Goal: Transaction & Acquisition: Subscribe to service/newsletter

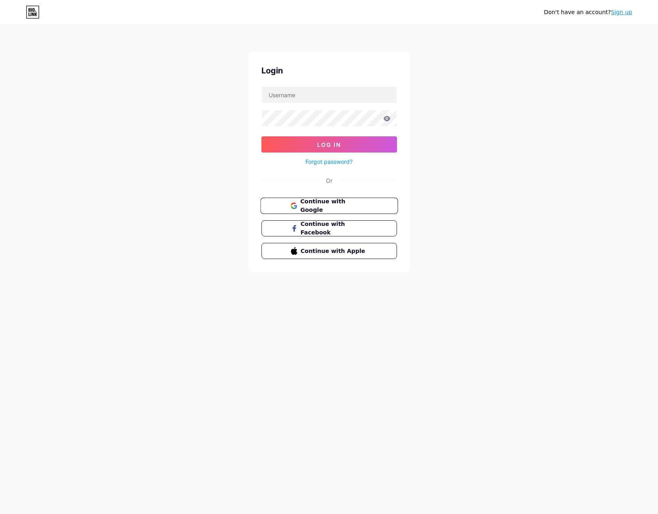
click at [366, 205] on span "Continue with Google" at bounding box center [333, 205] width 67 height 17
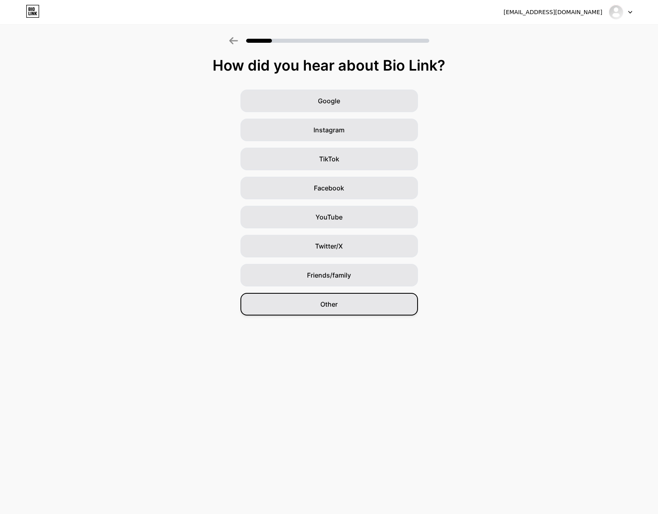
click at [367, 311] on div "Other" at bounding box center [328, 304] width 177 height 23
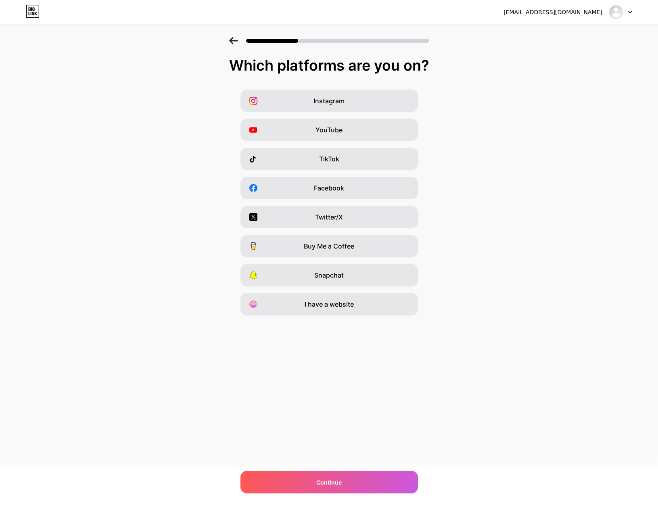
click at [232, 40] on icon at bounding box center [233, 40] width 9 height 7
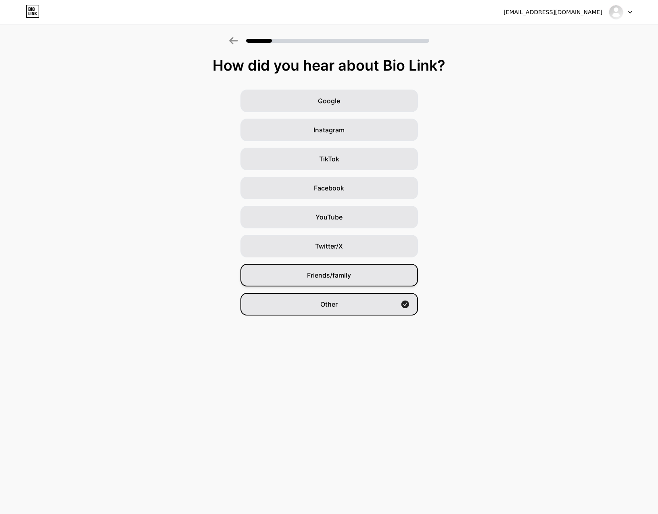
click at [351, 273] on div "Friends/family" at bounding box center [328, 275] width 177 height 23
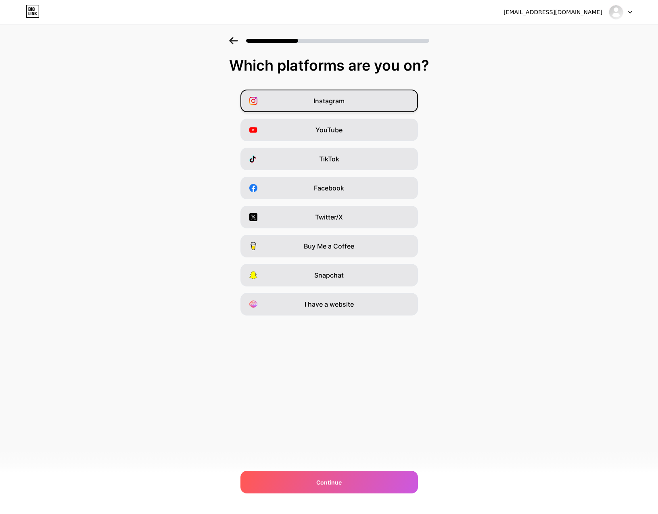
click at [348, 96] on div "Instagram" at bounding box center [328, 101] width 177 height 23
click at [354, 132] on div "YouTube" at bounding box center [328, 130] width 177 height 23
click at [398, 127] on div "YouTube" at bounding box center [328, 130] width 177 height 23
click at [386, 299] on div "I have a website" at bounding box center [328, 304] width 177 height 23
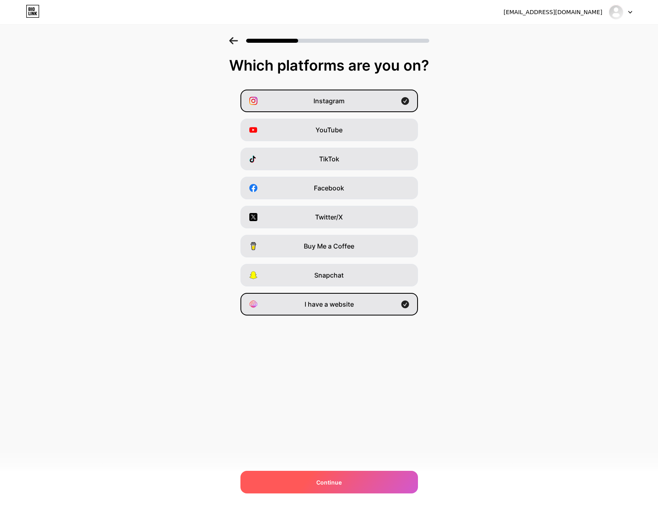
click at [361, 476] on div "Continue" at bounding box center [328, 482] width 177 height 23
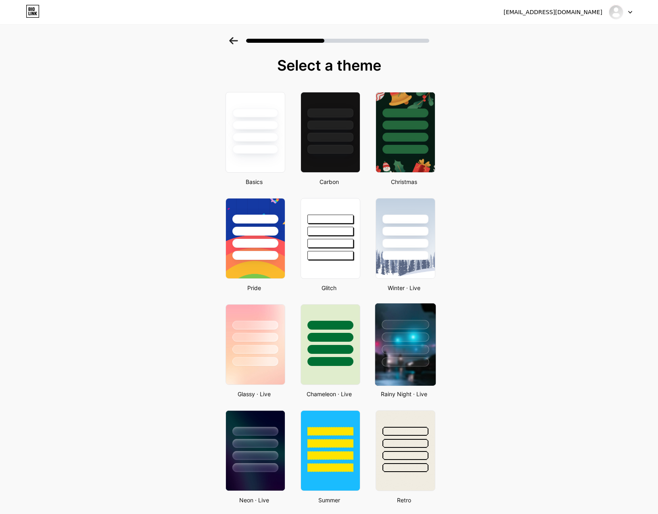
click at [395, 323] on div at bounding box center [405, 324] width 47 height 9
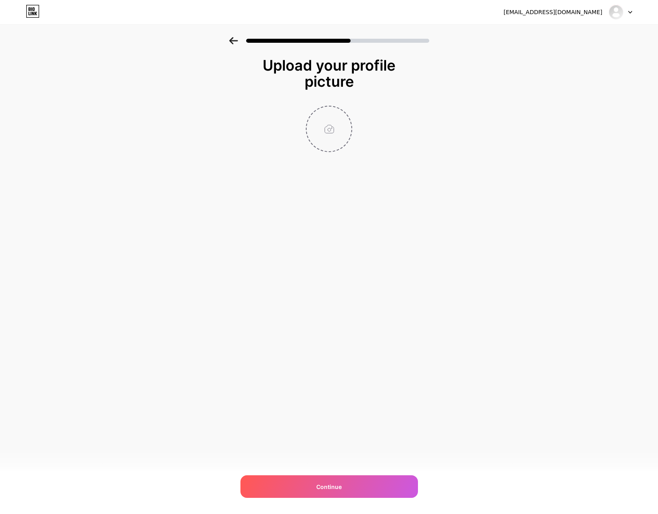
click at [336, 124] on input "file" at bounding box center [329, 128] width 45 height 45
type input "C:\fakepath\IMG_2810 2.jpg"
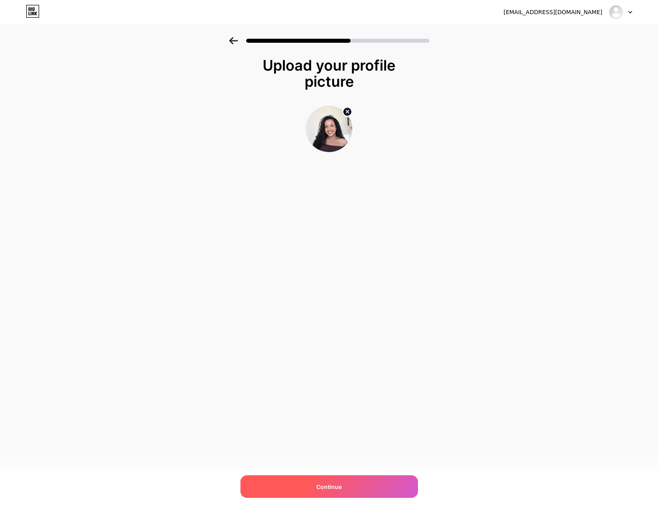
click at [340, 484] on span "Continue" at bounding box center [328, 486] width 25 height 8
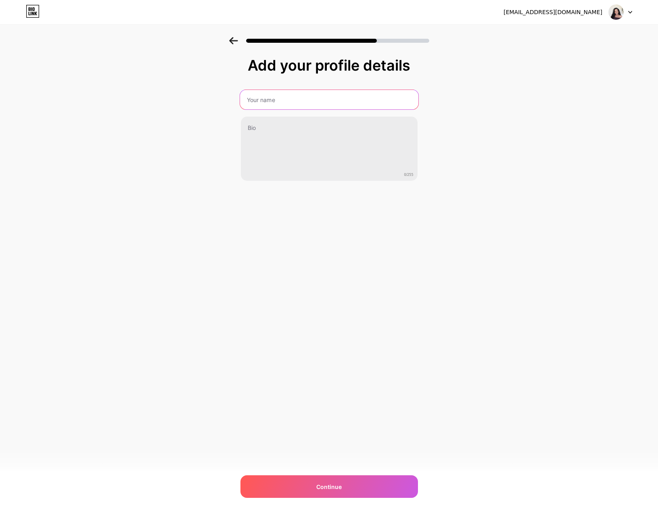
click at [256, 100] on input "text" at bounding box center [329, 99] width 178 height 19
type input "Milena Yared"
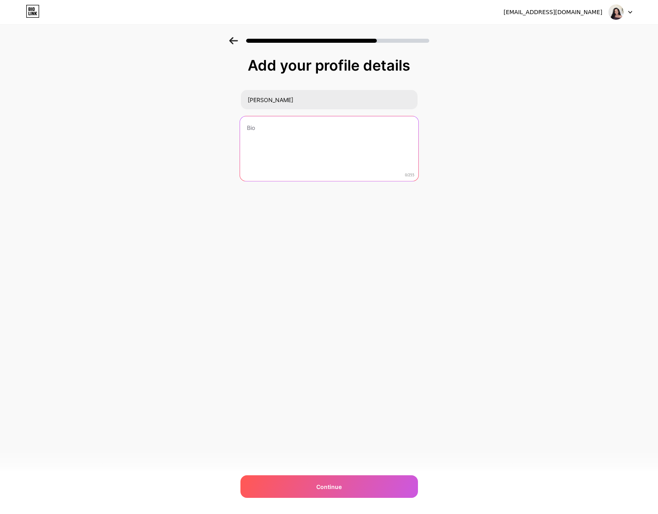
click at [323, 134] on textarea at bounding box center [329, 149] width 178 height 66
click at [309, 139] on textarea "Mulit" at bounding box center [329, 149] width 178 height 66
click at [269, 128] on textarea "Mulit" at bounding box center [329, 149] width 178 height 66
click at [268, 128] on textarea "Mulit" at bounding box center [329, 149] width 178 height 66
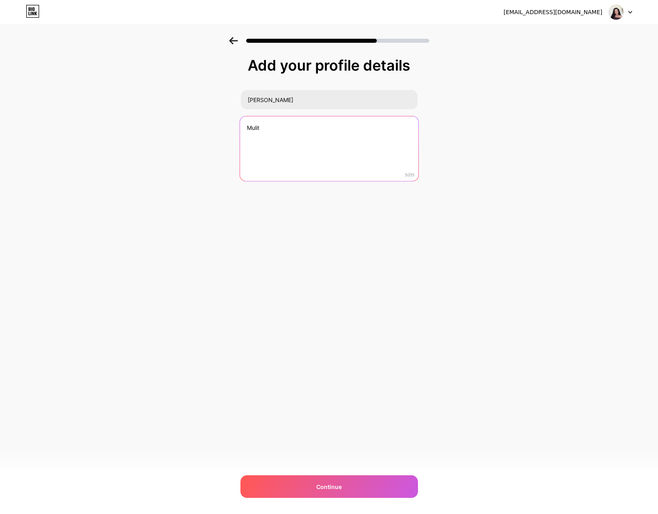
click at [268, 128] on textarea "Mulit" at bounding box center [329, 149] width 178 height 66
click at [265, 144] on textarea "Mulit" at bounding box center [329, 149] width 178 height 66
click at [275, 132] on textarea "Mulit" at bounding box center [329, 149] width 178 height 66
paste textarea "multidisciplinary"
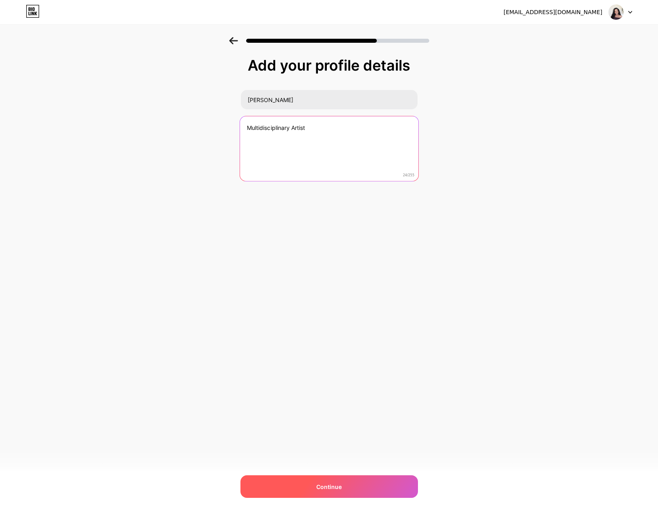
type textarea "Multidisciplinary Artist"
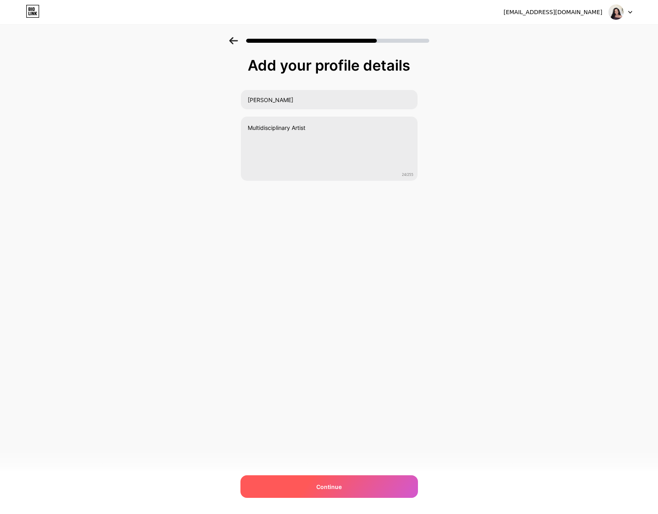
click at [323, 490] on div "Continue" at bounding box center [328, 486] width 177 height 23
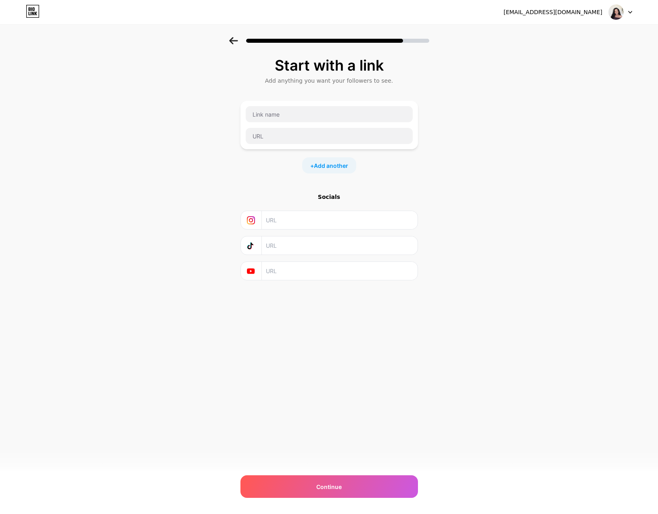
click at [307, 221] on input "text" at bounding box center [339, 220] width 146 height 18
paste input "https://www.instagram.com/art.bymilli/"
type input "https://www.instagram.com/art.bymilli/"
click at [319, 115] on input "text" at bounding box center [329, 114] width 167 height 16
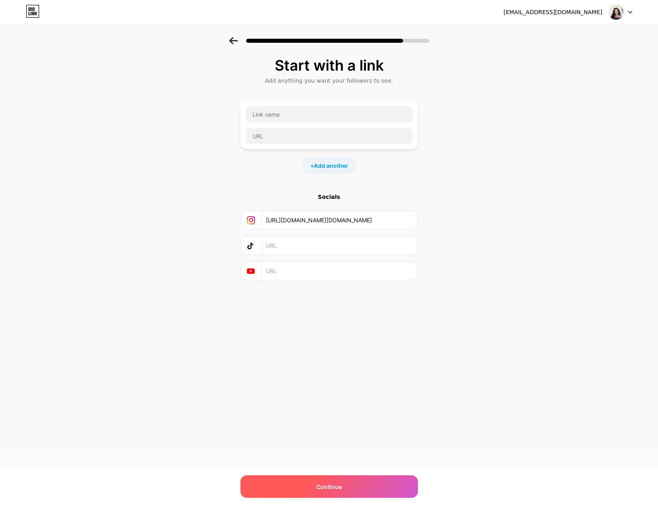
click at [332, 481] on div "Continue" at bounding box center [328, 486] width 177 height 23
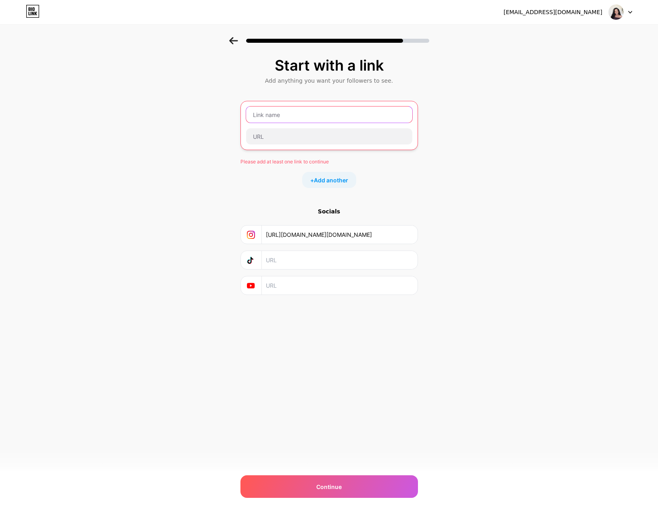
click at [280, 113] on input "text" at bounding box center [329, 114] width 166 height 16
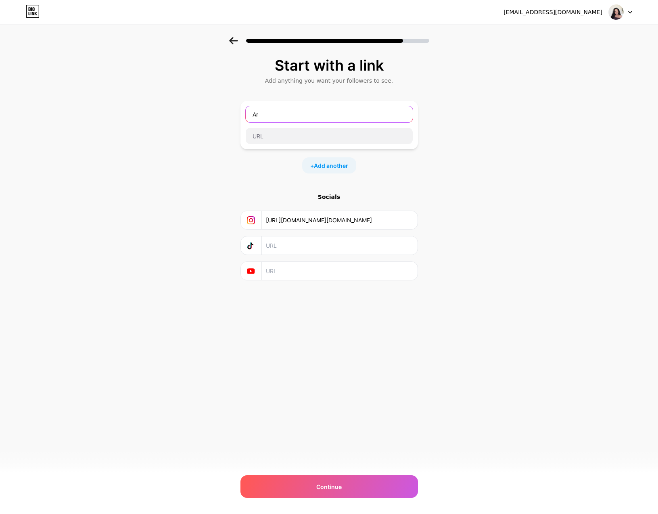
type input "A"
type input "W"
type input "Portfolio"
click at [310, 138] on input "text" at bounding box center [329, 136] width 167 height 16
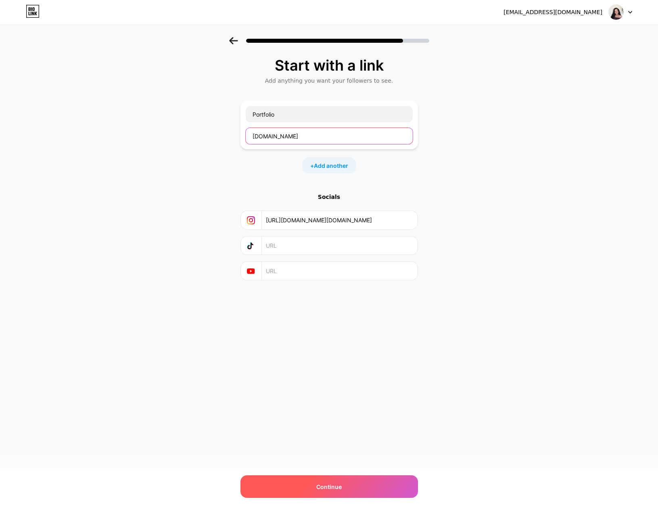
type input "artingzcreative.com"
click at [353, 489] on div "Continue" at bounding box center [328, 486] width 177 height 23
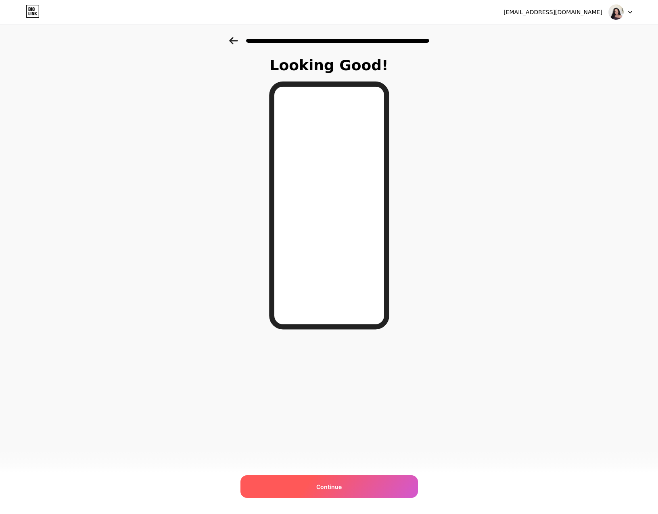
click at [342, 484] on div "Continue" at bounding box center [328, 486] width 177 height 23
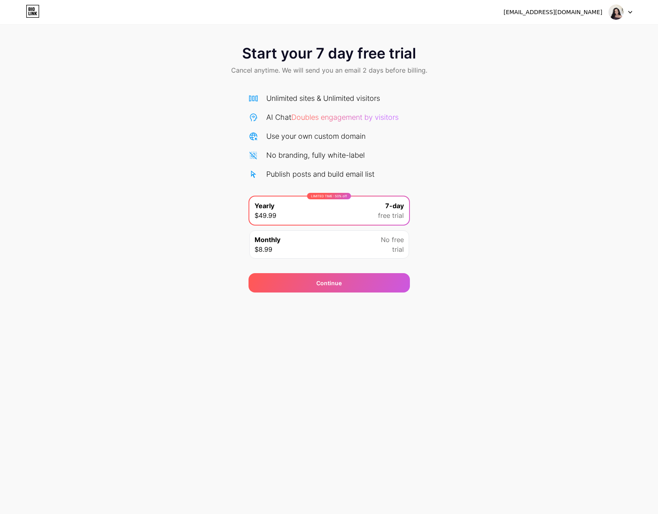
click at [507, 190] on div "Start your 7 day free trial Cancel anytime. We will send you an email 2 days be…" at bounding box center [329, 164] width 658 height 255
click at [34, 15] on icon at bounding box center [33, 14] width 2 height 4
click at [621, 14] on img at bounding box center [615, 11] width 15 height 15
click at [520, 125] on div "Start your 7 day free trial Cancel anytime. We will send you an email 2 days be…" at bounding box center [329, 164] width 658 height 255
click at [353, 330] on div "yaredmilena@gmail.com Logout Link Copied Start your 7 day free trial Cancel any…" at bounding box center [329, 257] width 658 height 514
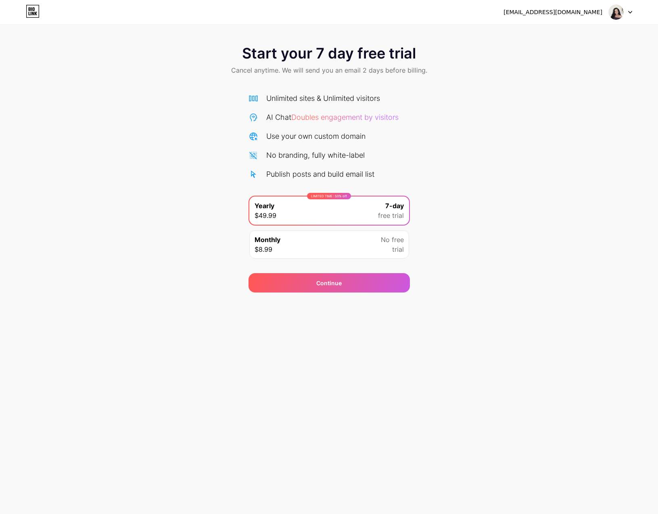
click at [326, 239] on div "Monthly $8.99 No free trial" at bounding box center [329, 244] width 160 height 28
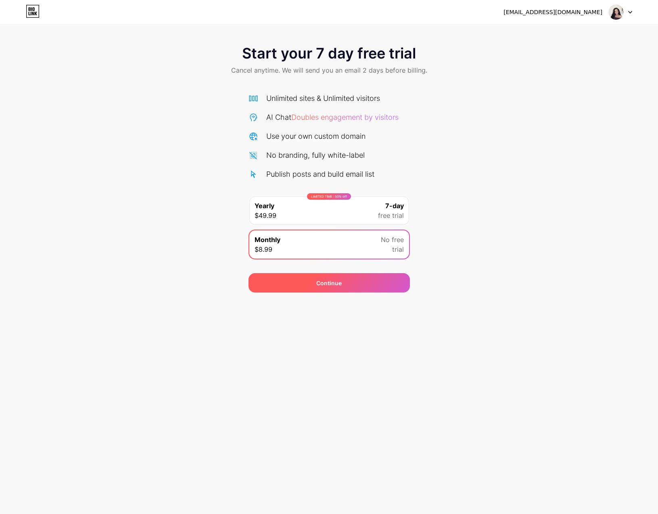
click at [315, 281] on div "Continue" at bounding box center [328, 282] width 161 height 19
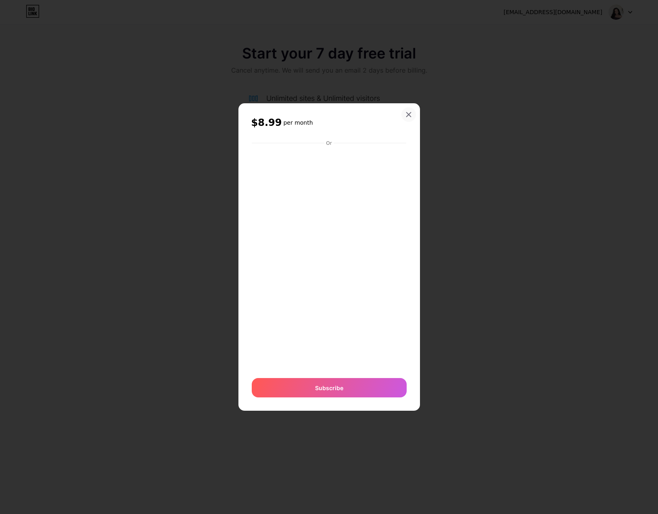
click at [407, 114] on div at bounding box center [408, 114] width 15 height 15
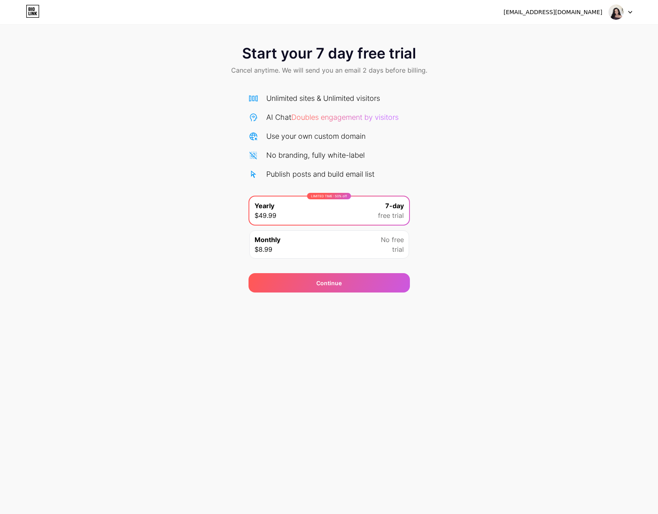
click at [584, 10] on div "[EMAIL_ADDRESS][DOMAIN_NAME]" at bounding box center [552, 12] width 99 height 8
click at [624, 10] on div at bounding box center [620, 12] width 23 height 15
click at [621, 13] on img at bounding box center [615, 11] width 15 height 15
click at [617, 13] on img at bounding box center [615, 11] width 15 height 15
click at [615, 15] on img at bounding box center [615, 11] width 15 height 15
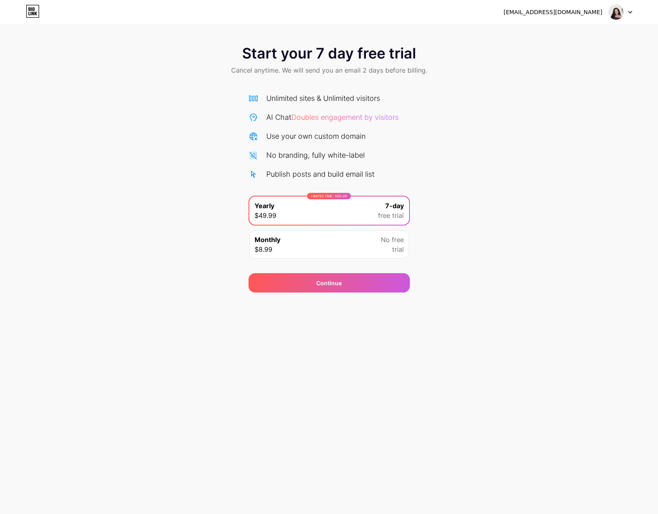
click at [34, 13] on icon at bounding box center [33, 11] width 14 height 13
drag, startPoint x: 302, startPoint y: 178, endPoint x: 300, endPoint y: 167, distance: 11.2
click at [303, 178] on div "Publish posts and build email list" at bounding box center [320, 174] width 108 height 11
click at [293, 149] on div "Unlimited sites & Unlimited visitors AI Chat Doubles engagement by visitors Use…" at bounding box center [328, 136] width 161 height 87
drag, startPoint x: 290, startPoint y: 151, endPoint x: 291, endPoint y: 128, distance: 23.4
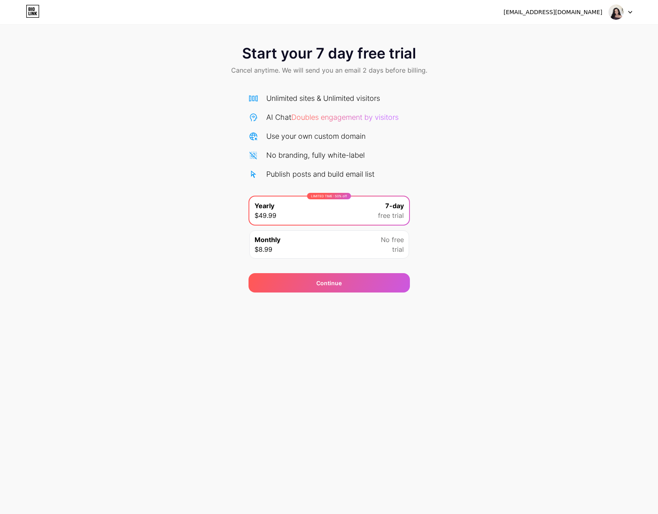
click at [290, 151] on div "No branding, fully white-label" at bounding box center [315, 155] width 98 height 11
click at [292, 100] on div "Unlimited sites & Unlimited visitors" at bounding box center [323, 98] width 114 height 11
click at [300, 116] on span "Doubles engagement by visitors" at bounding box center [344, 117] width 107 height 8
click at [377, 117] on span "Doubles engagement by visitors" at bounding box center [344, 117] width 107 height 8
click at [579, 13] on div "[EMAIL_ADDRESS][DOMAIN_NAME]" at bounding box center [552, 12] width 99 height 8
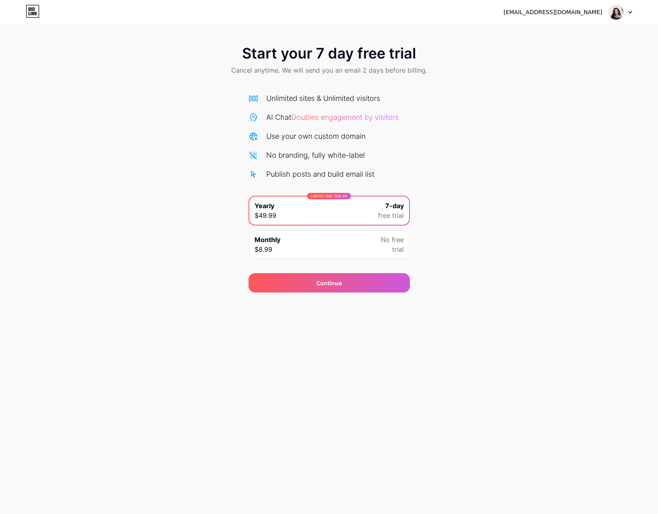
click at [628, 14] on div at bounding box center [620, 12] width 23 height 15
click at [29, 7] on icon at bounding box center [30, 9] width 2 height 4
click at [318, 252] on div "Monthly $8.99 No free trial" at bounding box center [329, 244] width 160 height 28
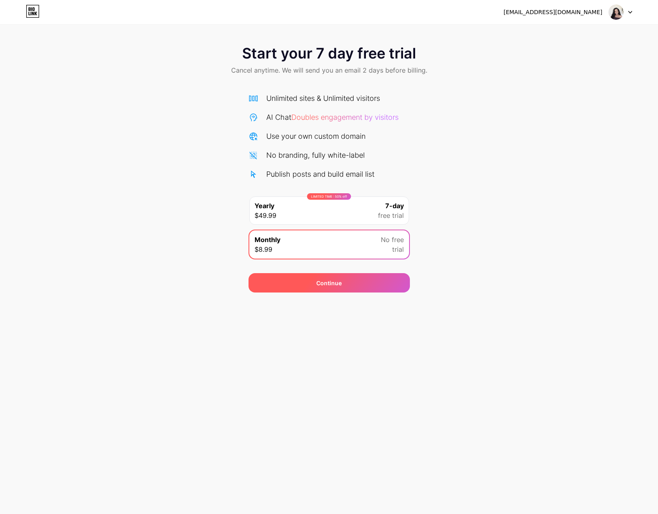
click at [346, 282] on div "Continue" at bounding box center [328, 282] width 161 height 19
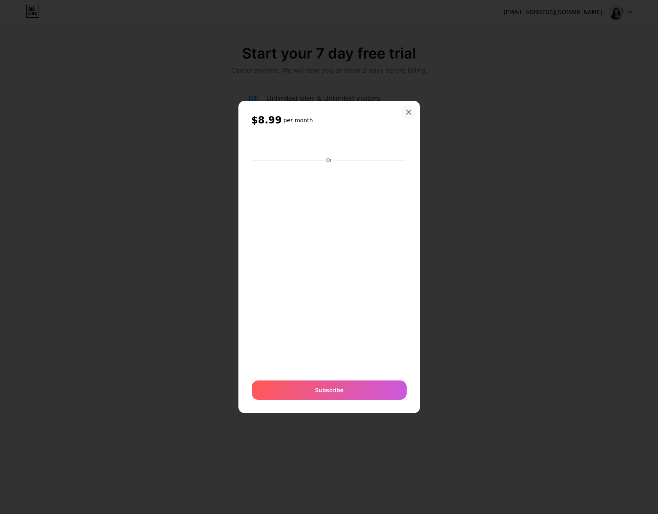
click at [408, 108] on div at bounding box center [408, 112] width 15 height 15
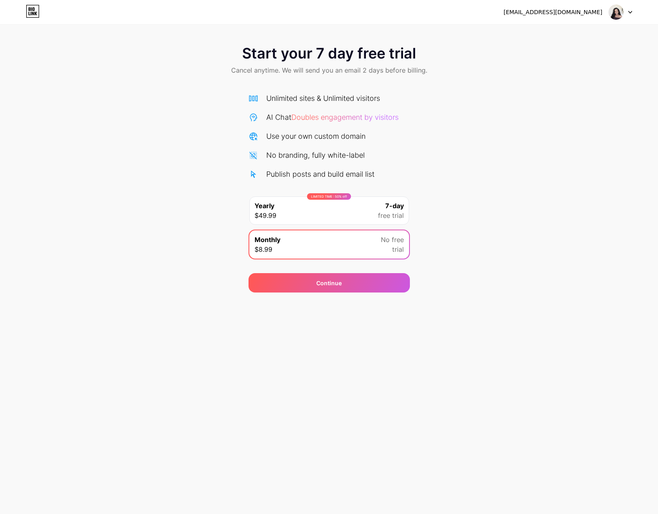
click at [583, 14] on div "[EMAIL_ADDRESS][DOMAIN_NAME]" at bounding box center [552, 12] width 99 height 8
click at [631, 11] on icon at bounding box center [630, 12] width 4 height 3
click at [243, 95] on div "Start your 7 day free trial Cancel anytime. We will send you an email 2 days be…" at bounding box center [329, 164] width 658 height 255
click at [280, 139] on div "Use your own custom domain" at bounding box center [315, 136] width 99 height 11
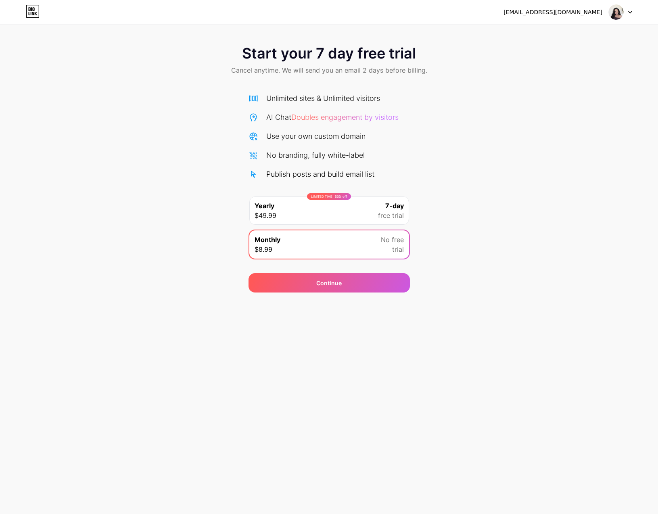
click at [29, 13] on icon at bounding box center [30, 14] width 2 height 4
click at [613, 10] on img at bounding box center [615, 11] width 15 height 15
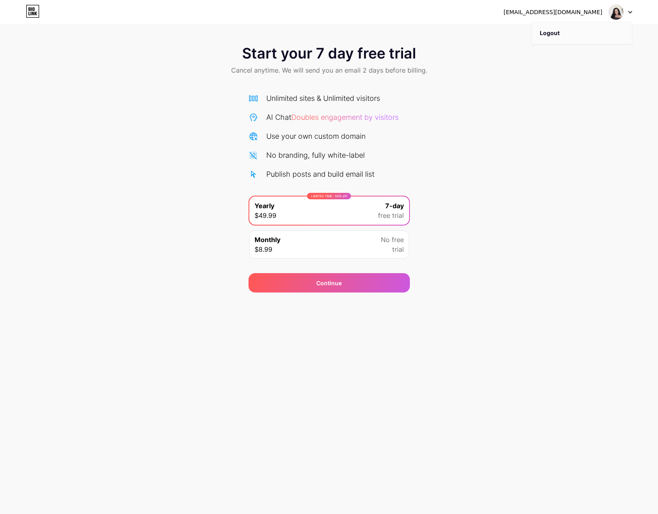
click at [567, 31] on li "Logout" at bounding box center [582, 33] width 100 height 22
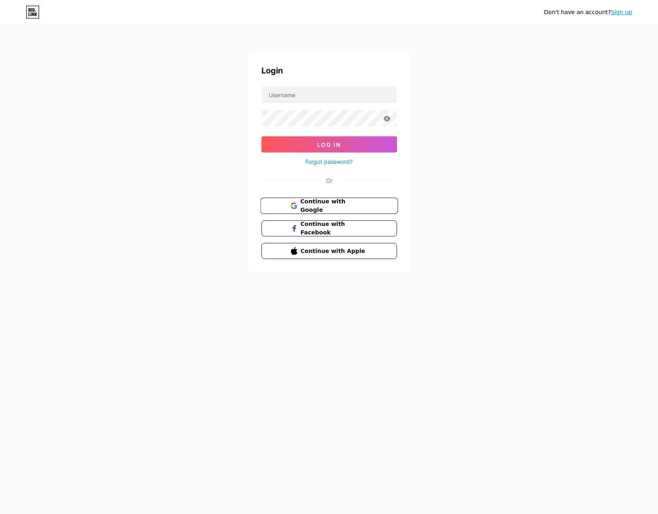
click at [354, 205] on span "Continue with Google" at bounding box center [333, 205] width 67 height 17
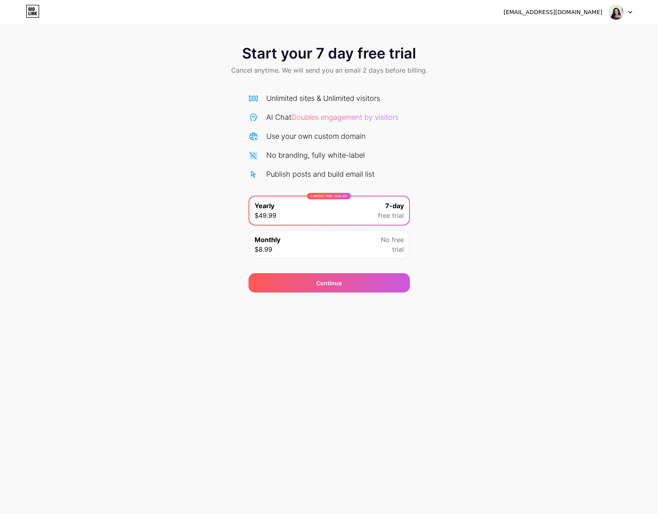
click at [577, 8] on div "[EMAIL_ADDRESS][DOMAIN_NAME]" at bounding box center [552, 12] width 99 height 8
click at [119, 14] on div "[EMAIL_ADDRESS][DOMAIN_NAME] Logout" at bounding box center [329, 12] width 658 height 15
drag, startPoint x: 46, startPoint y: 34, endPoint x: 154, endPoint y: 211, distance: 207.2
click at [65, 66] on div "Start your 7 day free trial Cancel anytime. We will send you an email 2 days be…" at bounding box center [329, 146] width 658 height 292
click at [333, 279] on span "Continue" at bounding box center [328, 283] width 25 height 8
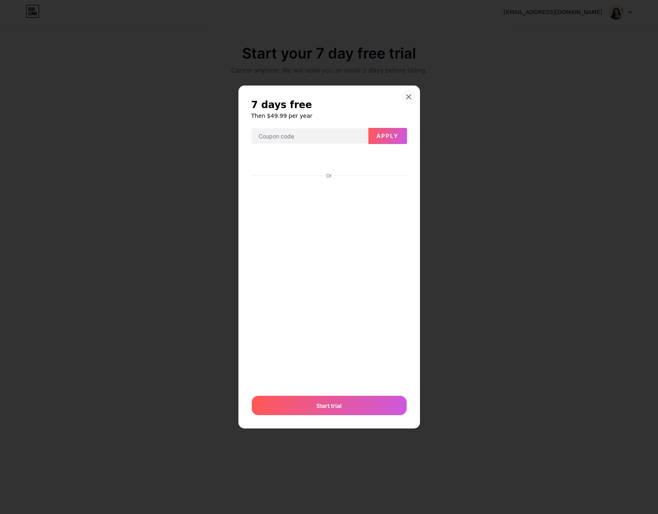
click at [409, 96] on icon at bounding box center [408, 97] width 4 height 4
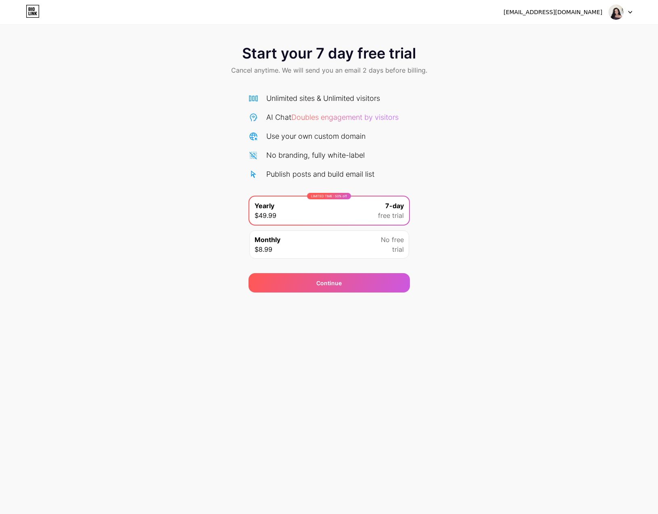
click at [564, 13] on div "[EMAIL_ADDRESS][DOMAIN_NAME]" at bounding box center [552, 12] width 99 height 8
click at [516, 10] on div "[EMAIL_ADDRESS][DOMAIN_NAME] Logout" at bounding box center [329, 12] width 658 height 15
click at [561, 13] on div "[EMAIL_ADDRESS][DOMAIN_NAME]" at bounding box center [552, 12] width 99 height 8
click at [631, 10] on div at bounding box center [620, 12] width 23 height 15
click at [31, 10] on icon at bounding box center [31, 9] width 1 height 4
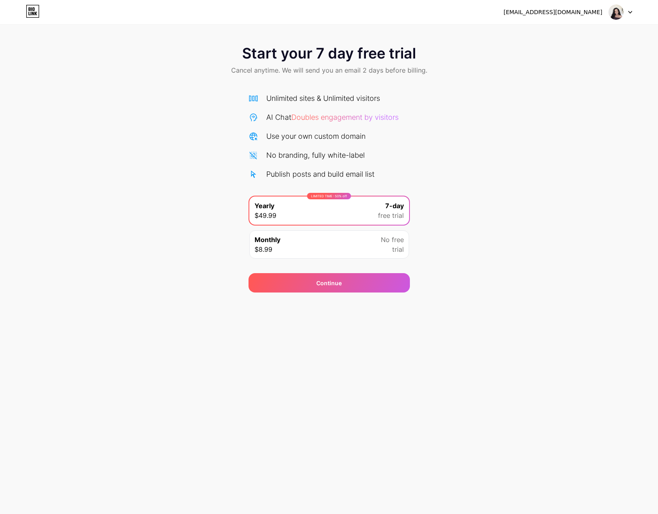
click at [630, 13] on icon at bounding box center [629, 12] width 3 height 2
click at [368, 181] on div "Unlimited sites & Unlimited visitors AI Chat Doubles engagement by visitors Use…" at bounding box center [328, 178] width 161 height 171
click at [371, 176] on div "Publish posts and build email list" at bounding box center [320, 174] width 108 height 11
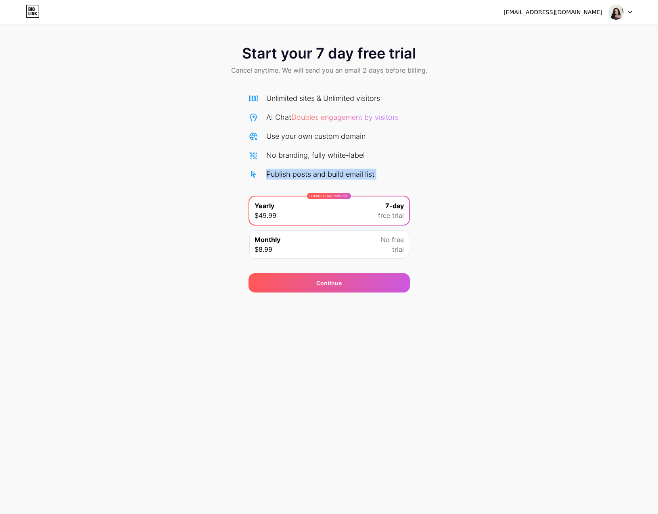
click at [371, 176] on div "Publish posts and build email list" at bounding box center [320, 174] width 108 height 11
click at [68, 46] on div "Start your 7 day free trial Cancel anytime. We will send you an email 2 days be…" at bounding box center [329, 61] width 658 height 48
click at [628, 9] on div at bounding box center [620, 12] width 23 height 15
click at [527, 139] on div "Start your 7 day free trial Cancel anytime. We will send you an email 2 days be…" at bounding box center [329, 164] width 658 height 255
